Goal: Complete application form

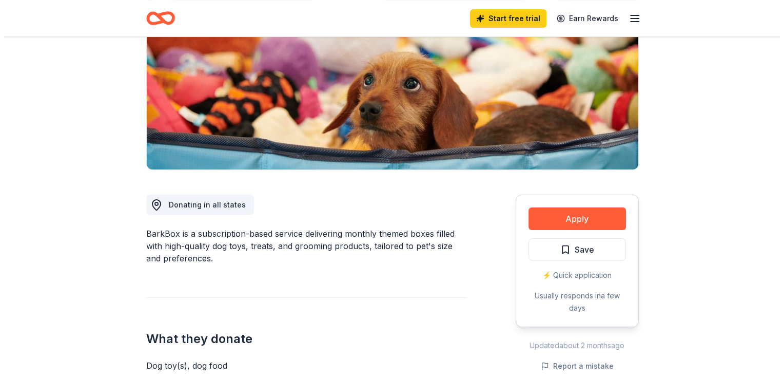
scroll to position [154, 0]
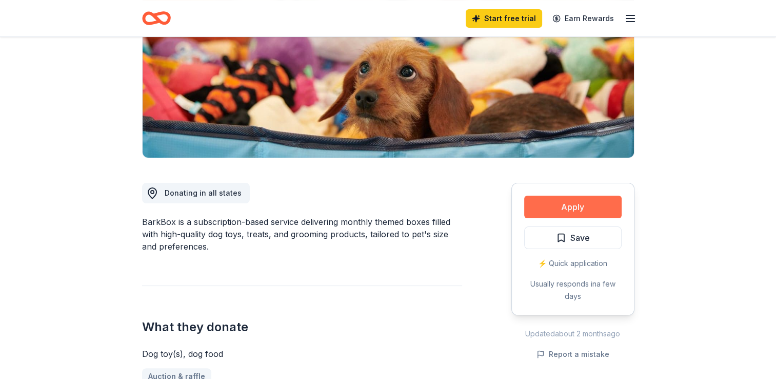
click at [560, 206] on button "Apply" at bounding box center [572, 206] width 97 height 23
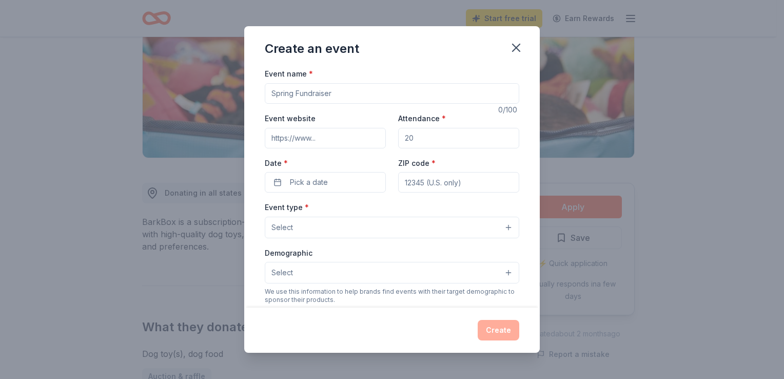
click at [309, 91] on input "Event name *" at bounding box center [392, 93] width 254 height 21
drag, startPoint x: 332, startPoint y: 93, endPoint x: 271, endPoint y: 92, distance: 61.1
click at [271, 92] on input "Event name *" at bounding box center [392, 93] width 254 height 21
type input "Winter Raffle"
click at [345, 141] on input "Event website" at bounding box center [325, 138] width 121 height 21
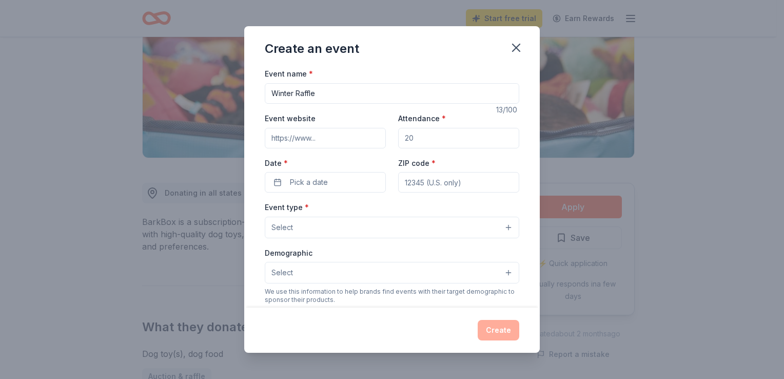
click at [458, 136] on input "Attendance *" at bounding box center [458, 138] width 121 height 21
drag, startPoint x: 458, startPoint y: 136, endPoint x: 381, endPoint y: 140, distance: 76.5
click at [381, 140] on div "Event website Attendance * Date * Pick a date ZIP code *" at bounding box center [392, 152] width 254 height 81
type input "650"
click at [347, 181] on button "Pick a date" at bounding box center [325, 182] width 121 height 21
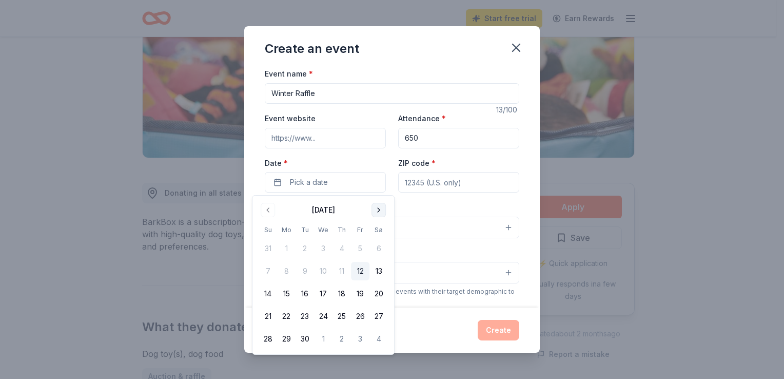
click at [381, 207] on button "Go to next month" at bounding box center [378, 210] width 14 height 14
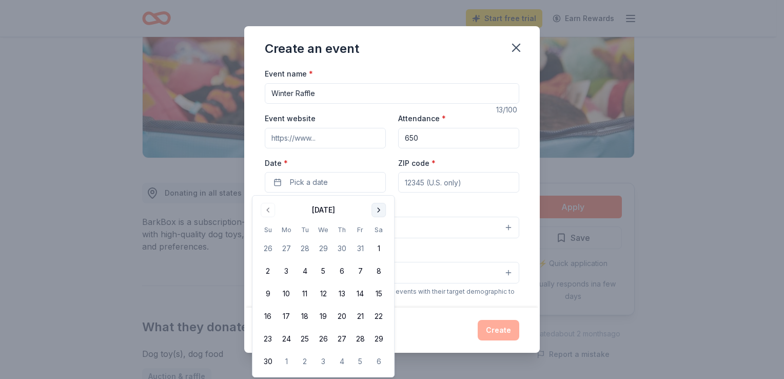
click at [381, 207] on button "Go to next month" at bounding box center [378, 210] width 14 height 14
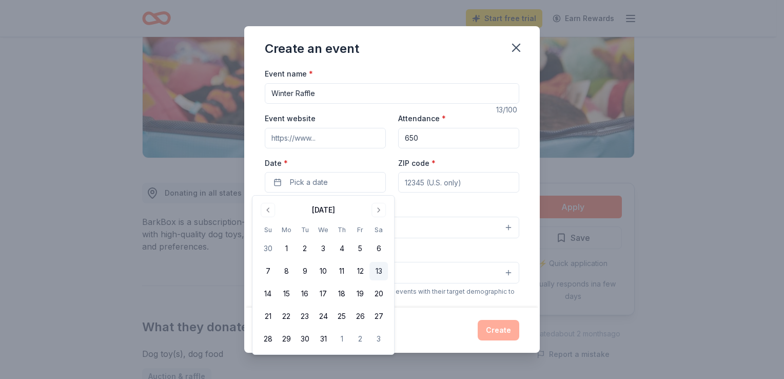
click at [377, 270] on button "13" at bounding box center [378, 271] width 18 height 18
click at [435, 184] on input "ZIP code *" at bounding box center [458, 182] width 121 height 21
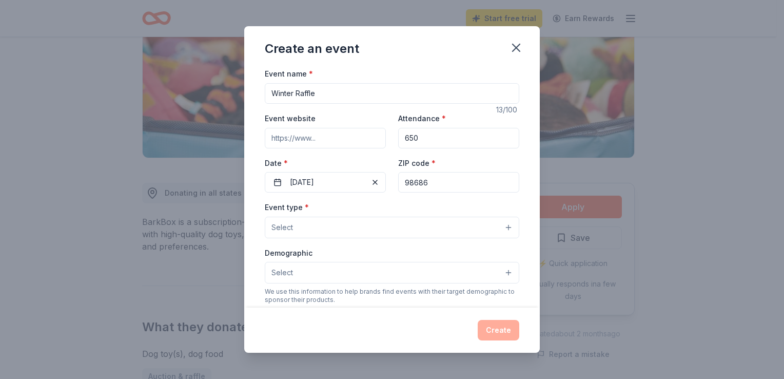
type input "98686"
click at [303, 223] on button "Select" at bounding box center [392, 227] width 254 height 22
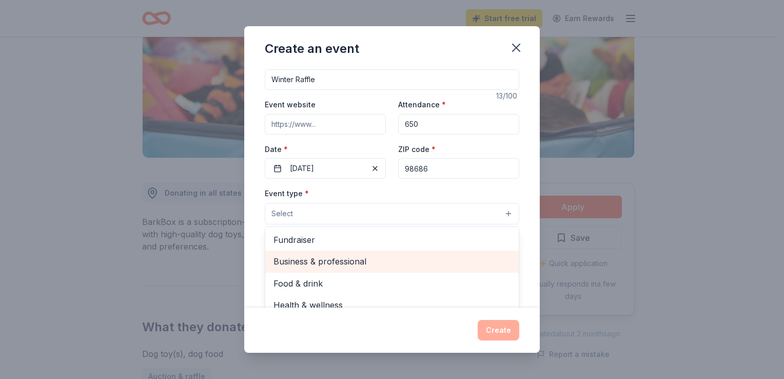
scroll to position [0, 0]
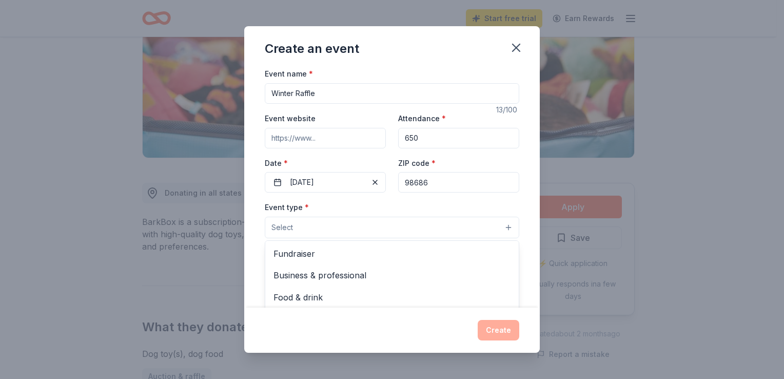
click at [314, 95] on div "Event name * Winter Raffle 13 /100 Event website Attendance * 650 Date * [DATE]…" at bounding box center [392, 304] width 254 height 474
drag, startPoint x: 314, startPoint y: 94, endPoint x: 296, endPoint y: 95, distance: 18.5
click at [296, 95] on input "Winter Raffle" at bounding box center [392, 93] width 254 height 21
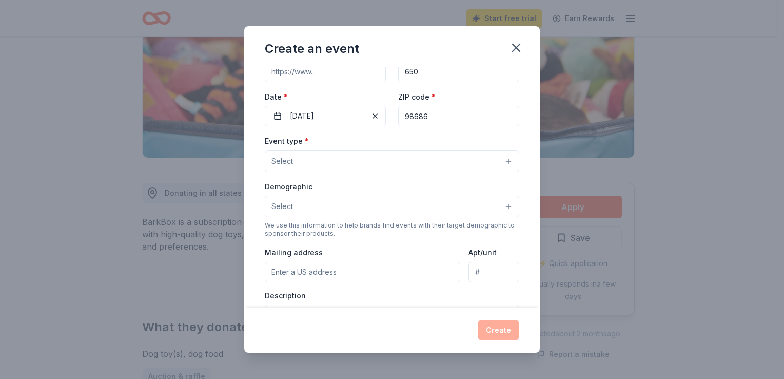
scroll to position [51, 0]
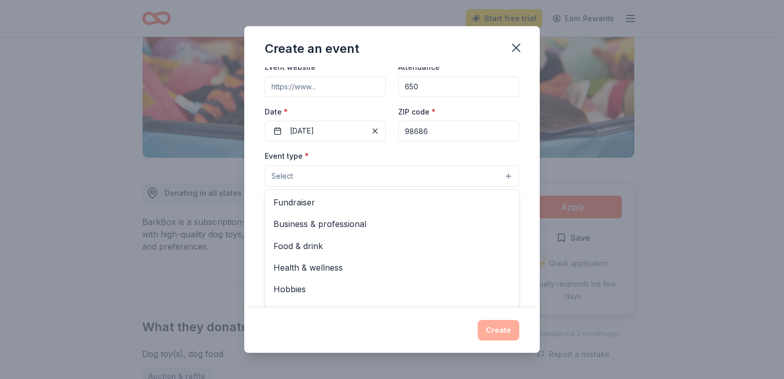
click at [343, 173] on button "Select" at bounding box center [392, 176] width 254 height 22
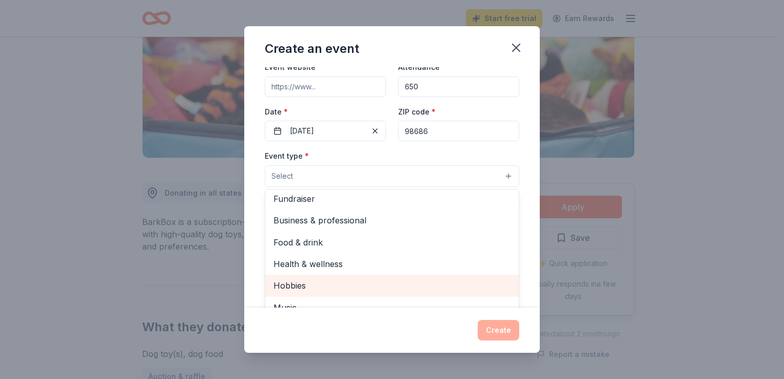
scroll to position [0, 0]
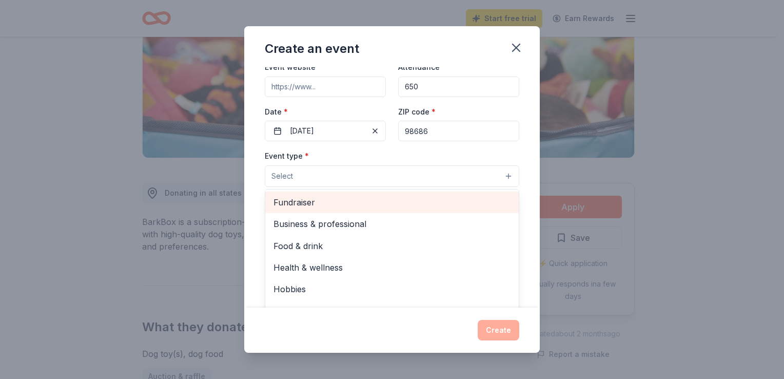
click at [346, 204] on span "Fundraiser" at bounding box center [391, 201] width 237 height 13
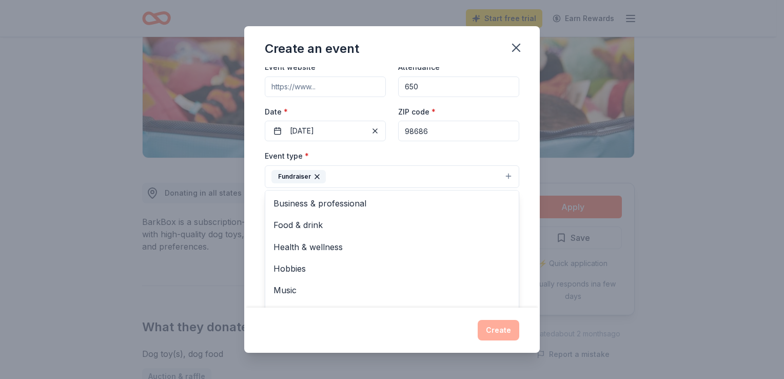
click at [521, 194] on div "Event name * Winter Celebration (basket raffle) 34 /100 Event website Attendanc…" at bounding box center [391, 187] width 295 height 240
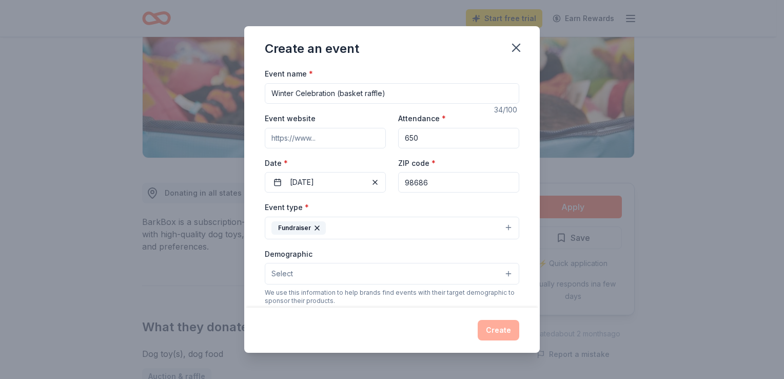
click at [341, 93] on input "Winter Celebration (basket raffle)" at bounding box center [392, 93] width 254 height 21
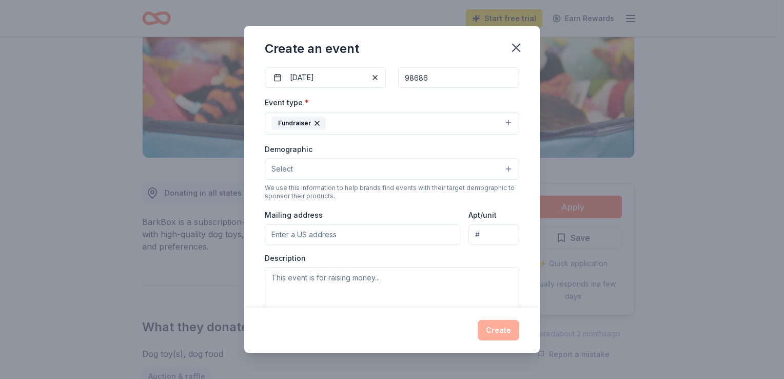
scroll to position [103, 0]
type input "Winter Celebration (with basket raffle)"
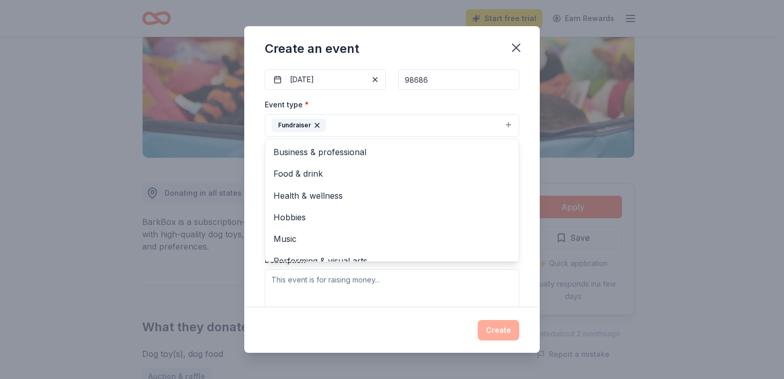
click at [499, 121] on button "Fundraiser" at bounding box center [392, 125] width 254 height 23
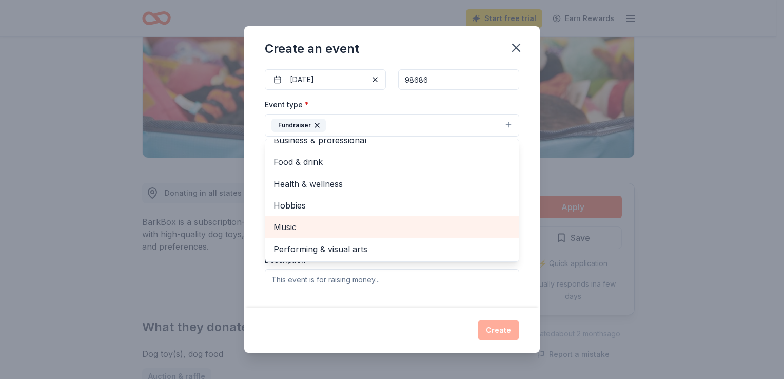
scroll to position [12, 0]
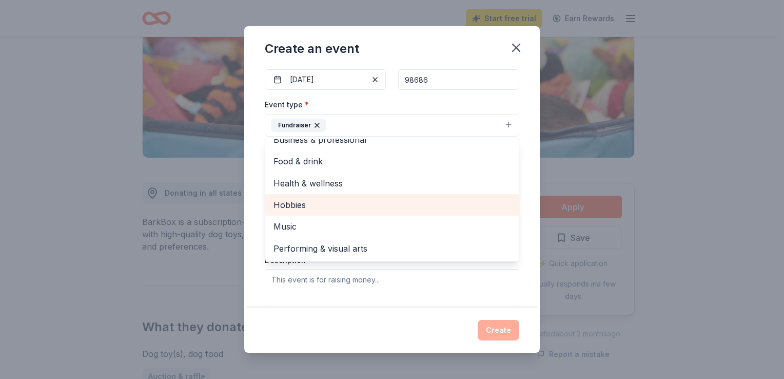
click at [326, 206] on span "Hobbies" at bounding box center [391, 204] width 237 height 13
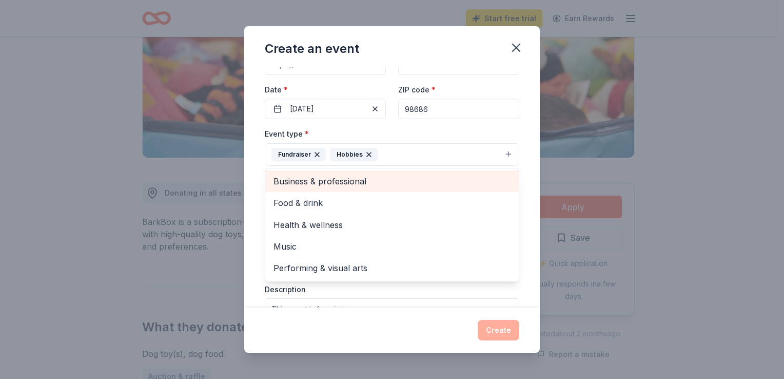
scroll to position [0, 0]
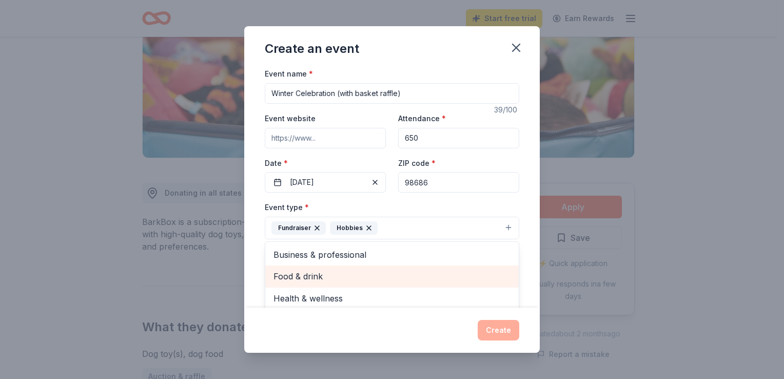
click at [318, 278] on span "Food & drink" at bounding box center [391, 275] width 237 height 13
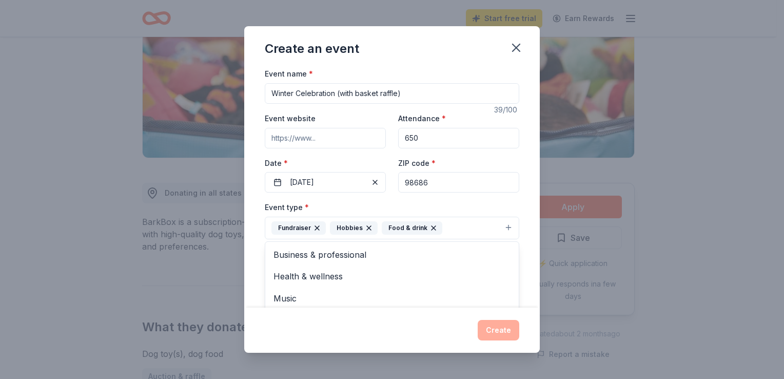
click at [521, 218] on div "Event name * Winter Celebration (with basket raffle) 39 /100 Event website Atte…" at bounding box center [391, 187] width 295 height 240
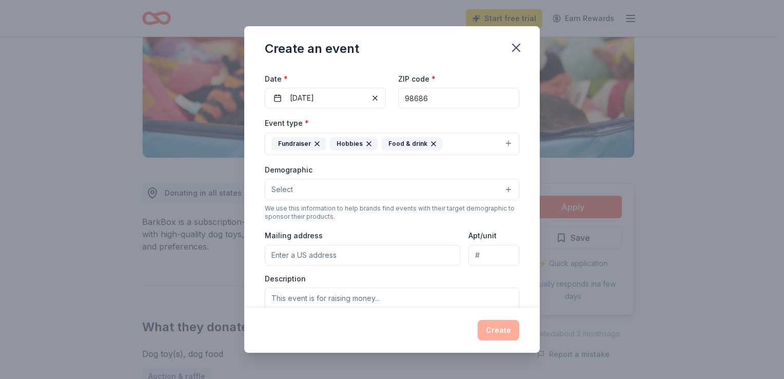
scroll to position [103, 0]
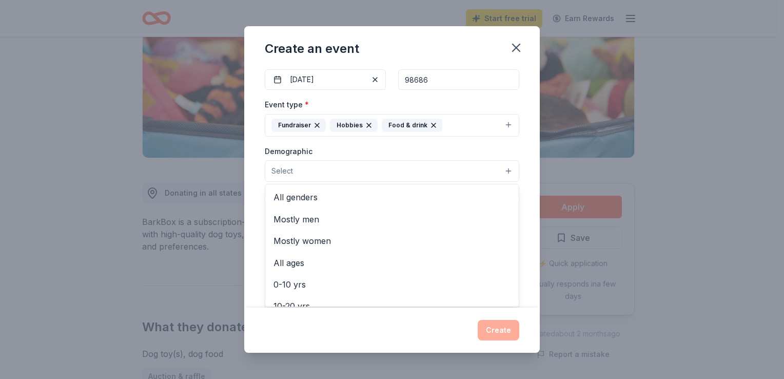
click at [323, 171] on button "Select" at bounding box center [392, 171] width 254 height 22
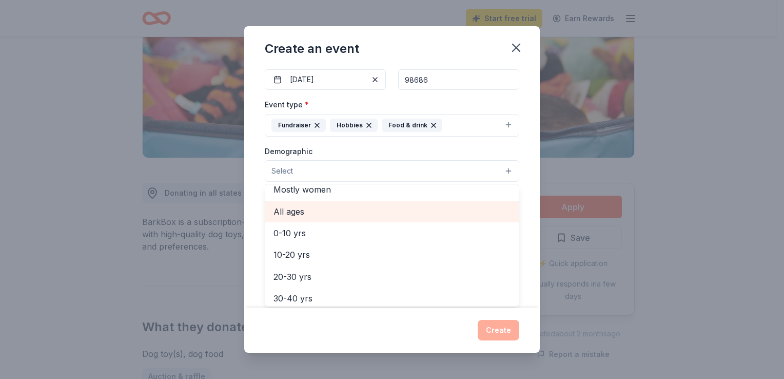
click at [292, 212] on span "All ages" at bounding box center [391, 211] width 237 height 13
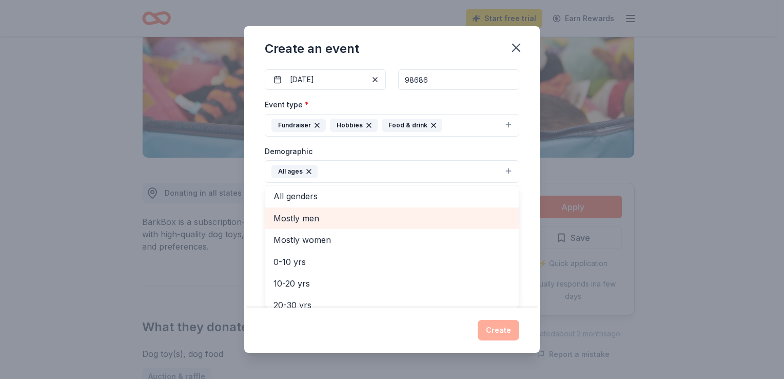
scroll to position [0, 0]
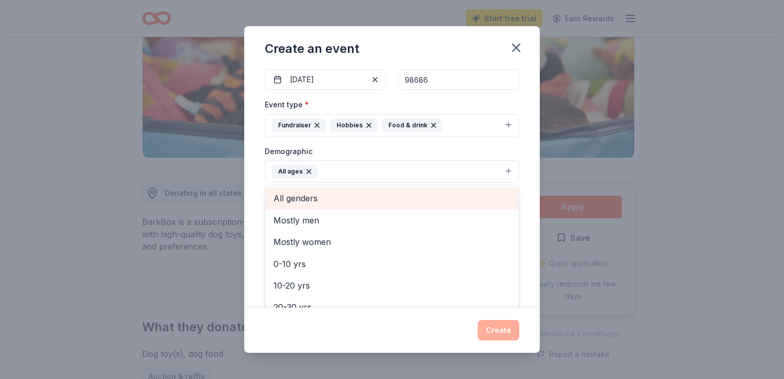
click at [330, 198] on span "All genders" at bounding box center [391, 197] width 237 height 13
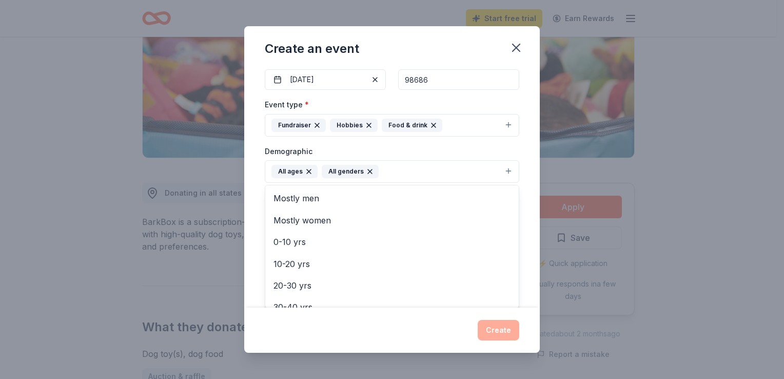
click at [527, 195] on div "Event name * Winter Celebration (with basket raffle) 39 /100 Event website Atte…" at bounding box center [391, 187] width 295 height 240
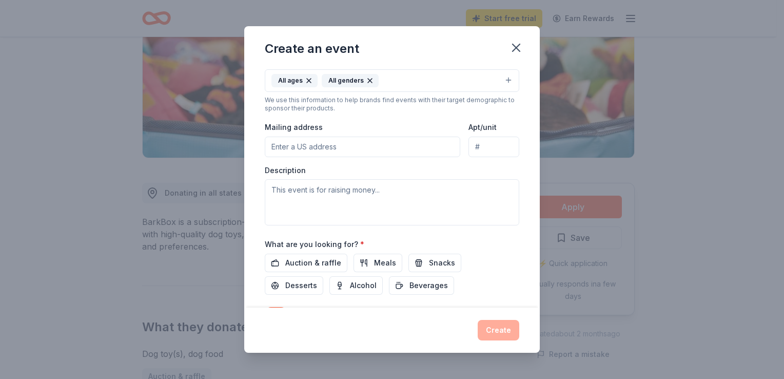
scroll to position [205, 0]
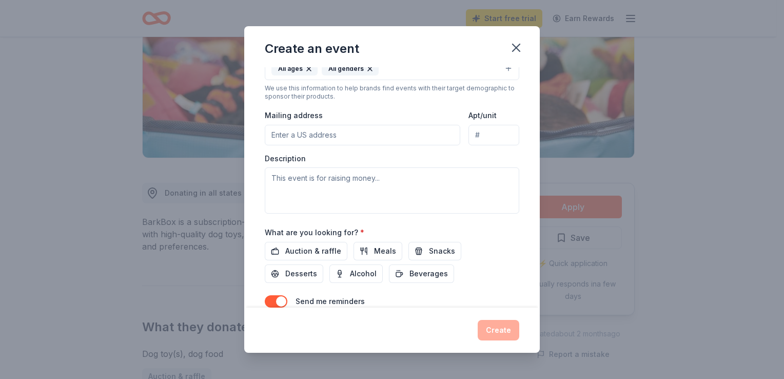
click at [336, 132] on input "Mailing address" at bounding box center [362, 135] width 195 height 21
type input "[STREET_ADDRESS]"
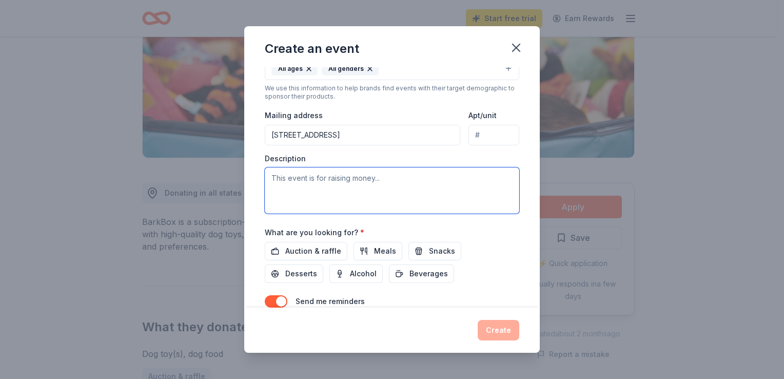
click at [323, 182] on textarea at bounding box center [392, 190] width 254 height 46
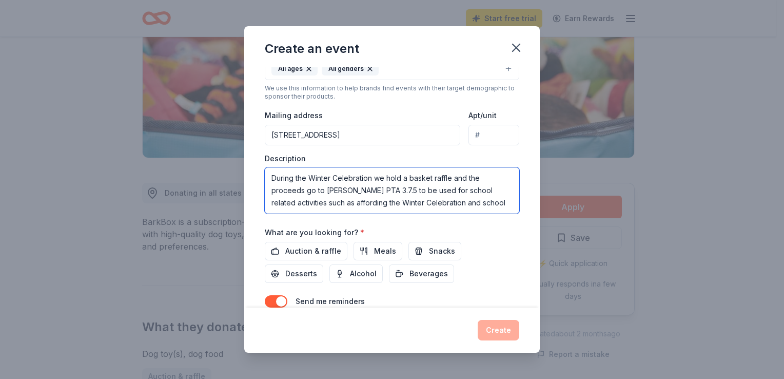
scroll to position [6, 0]
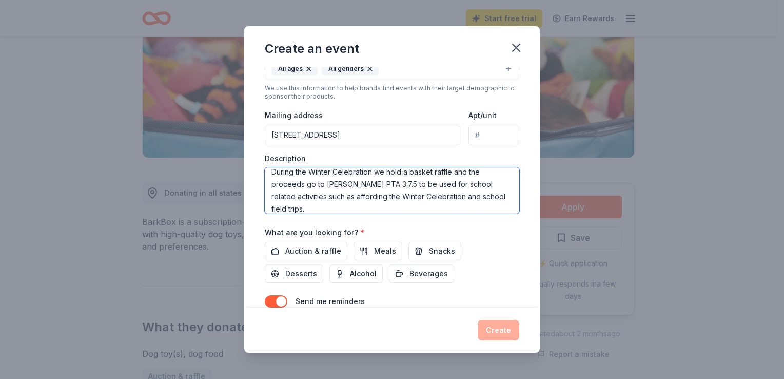
click at [465, 196] on textarea "During the Winter Celebration we hold a basket raffle and the proceeds go to [P…" at bounding box center [392, 190] width 254 height 46
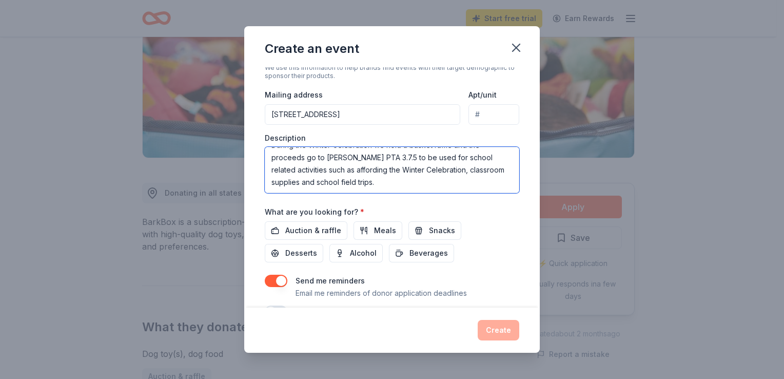
scroll to position [252, 0]
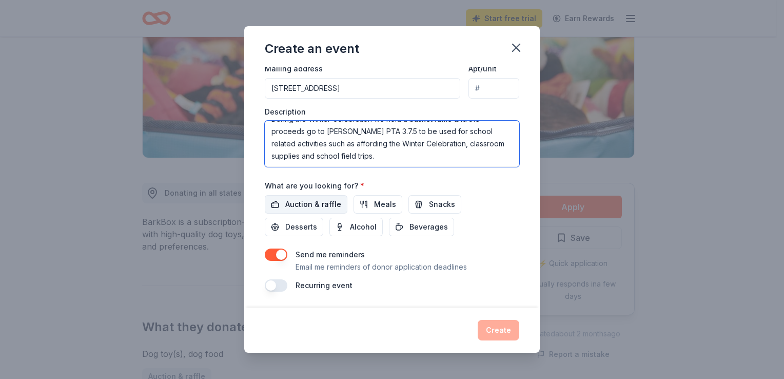
type textarea "During the Winter Celebration we hold a basket raffle and the proceeds go to [P…"
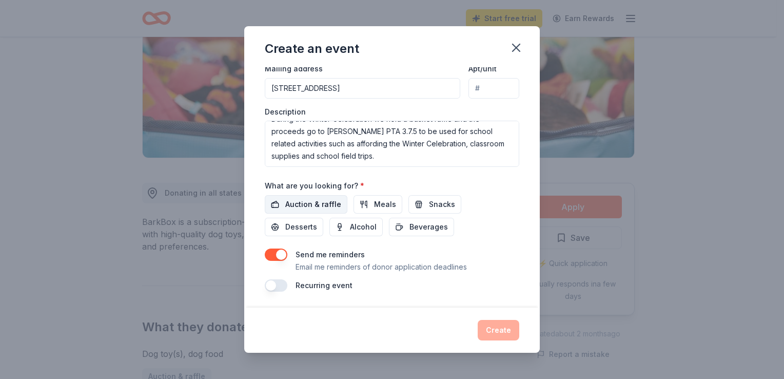
click at [314, 205] on span "Auction & raffle" at bounding box center [313, 204] width 56 height 12
click at [309, 203] on span "Auction & raffle" at bounding box center [313, 204] width 56 height 12
click at [310, 206] on span "Auction & raffle" at bounding box center [313, 204] width 56 height 12
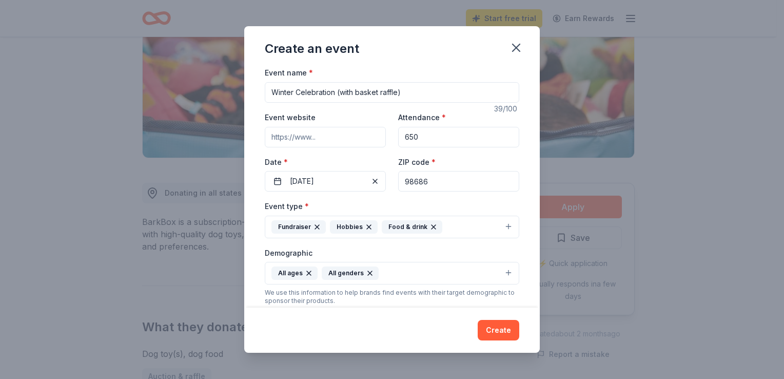
scroll to position [0, 0]
click at [489, 229] on button "Fundraiser Hobbies Food & drink" at bounding box center [392, 227] width 254 height 23
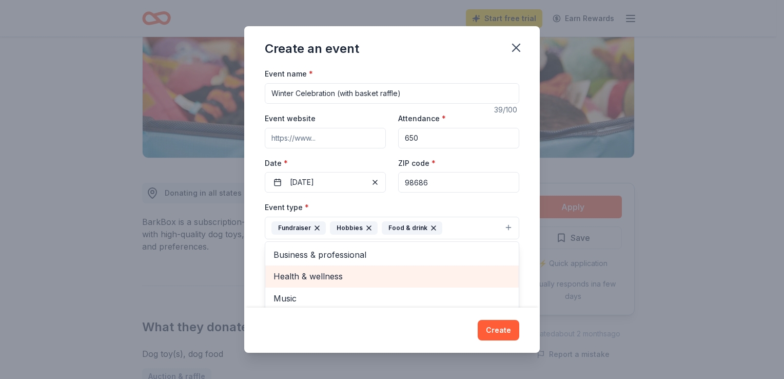
click at [294, 278] on span "Health & wellness" at bounding box center [391, 275] width 237 height 13
click at [361, 271] on span "Business & professional" at bounding box center [391, 271] width 237 height 13
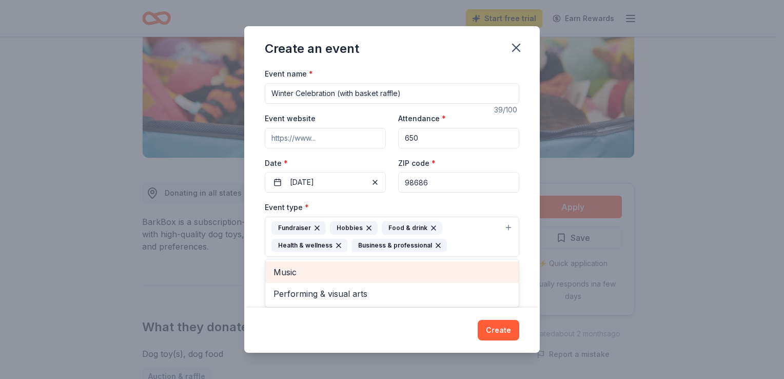
click at [356, 270] on span "Music" at bounding box center [391, 271] width 237 height 13
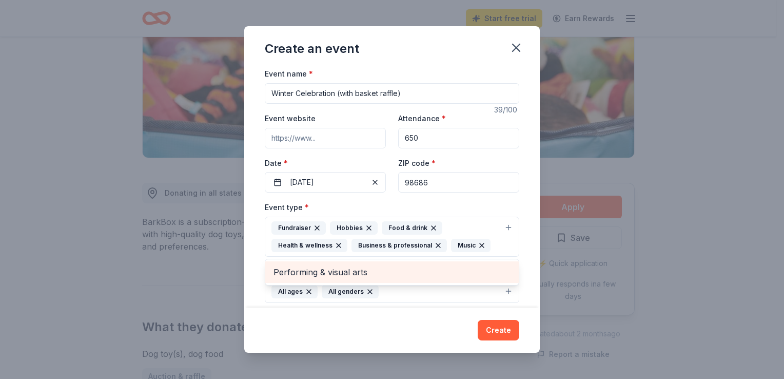
click at [381, 272] on span "Performing & visual arts" at bounding box center [391, 271] width 237 height 13
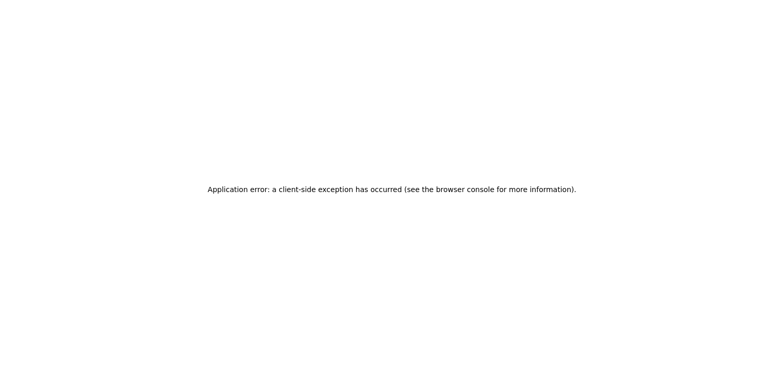
click at [432, 155] on div "Application error: a client-side exception has occurred (see the browser consol…" at bounding box center [392, 189] width 784 height 379
